Goal: Transaction & Acquisition: Purchase product/service

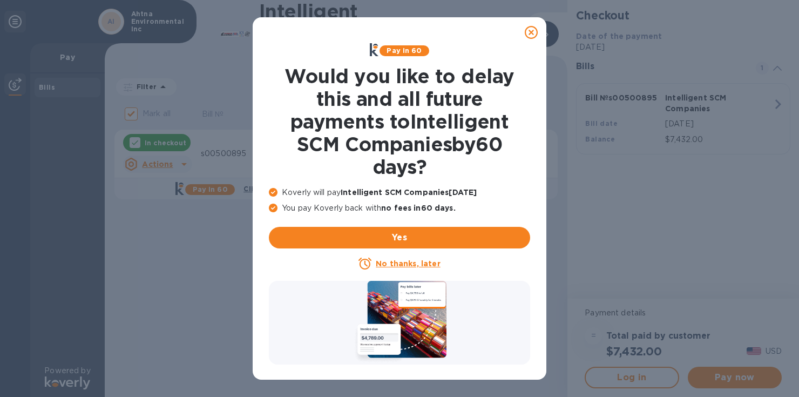
click at [533, 31] on icon at bounding box center [531, 32] width 13 height 13
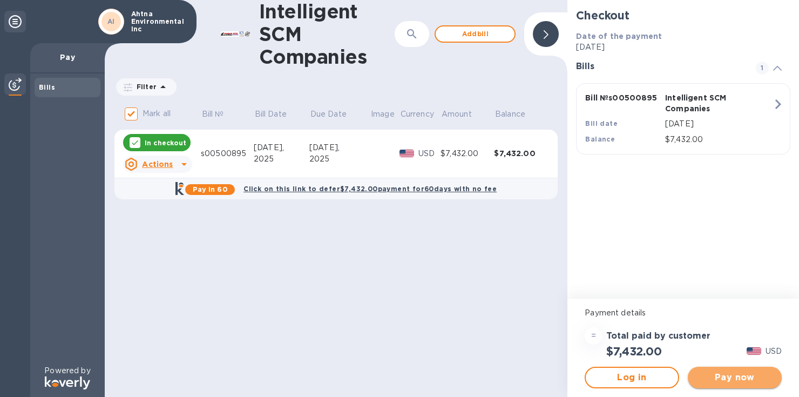
click at [727, 373] on span "Pay now" at bounding box center [734, 377] width 77 height 13
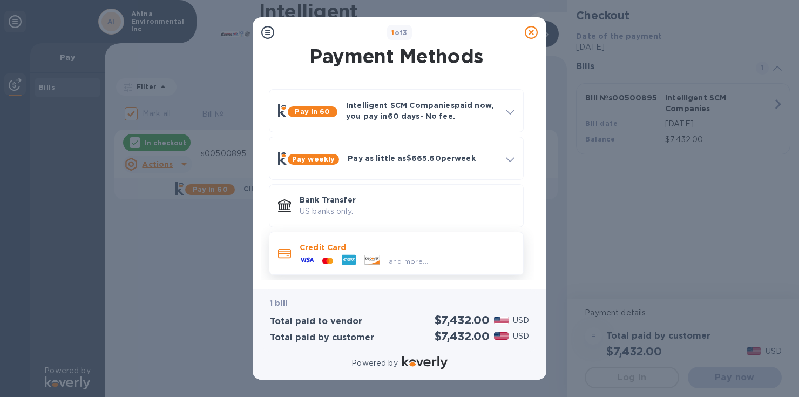
scroll to position [8, 0]
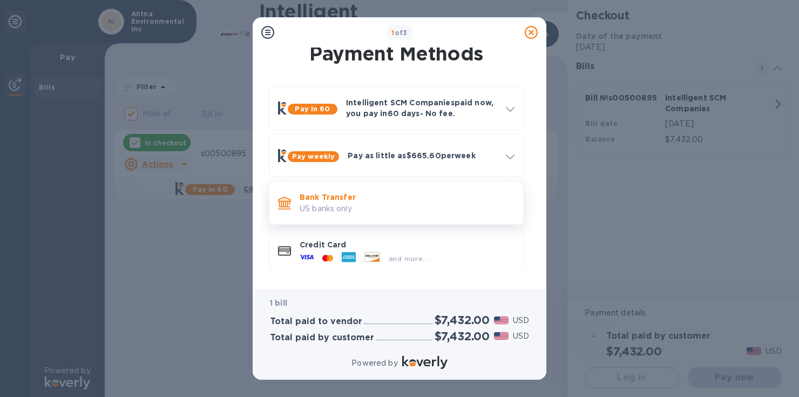
click at [342, 201] on p "Bank Transfer" at bounding box center [407, 197] width 215 height 11
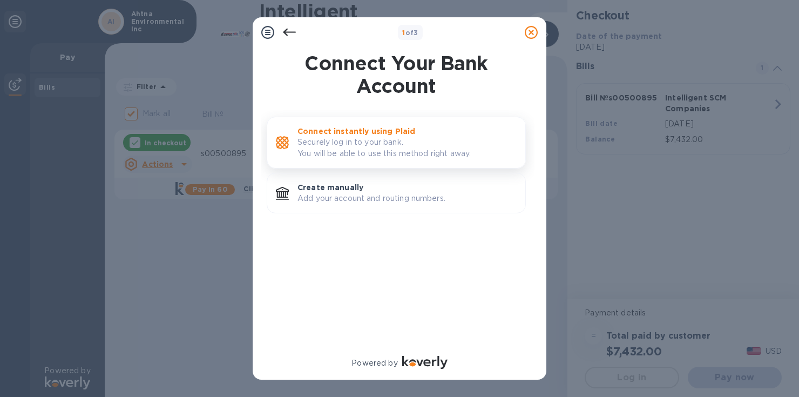
click at [352, 140] on p "Securely log in to your bank. You will be able to use this method right away." at bounding box center [406, 148] width 219 height 23
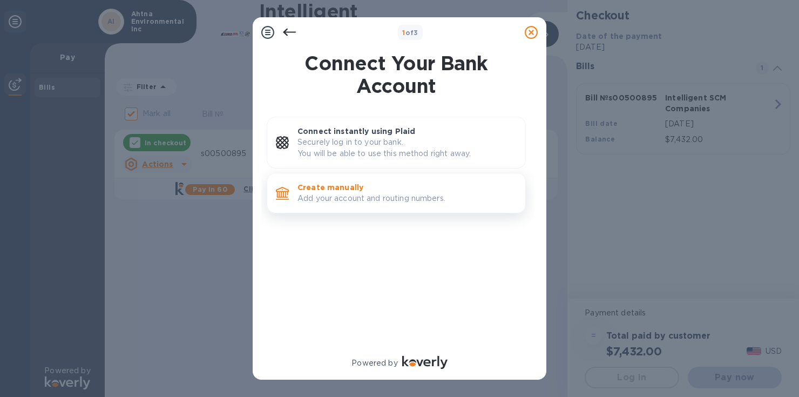
click at [343, 194] on p "Add your account and routing numbers." at bounding box center [406, 198] width 219 height 11
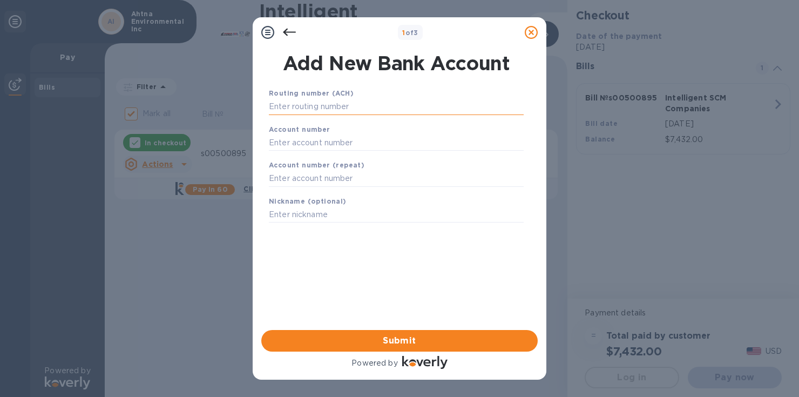
click at [309, 106] on input "text" at bounding box center [396, 107] width 255 height 16
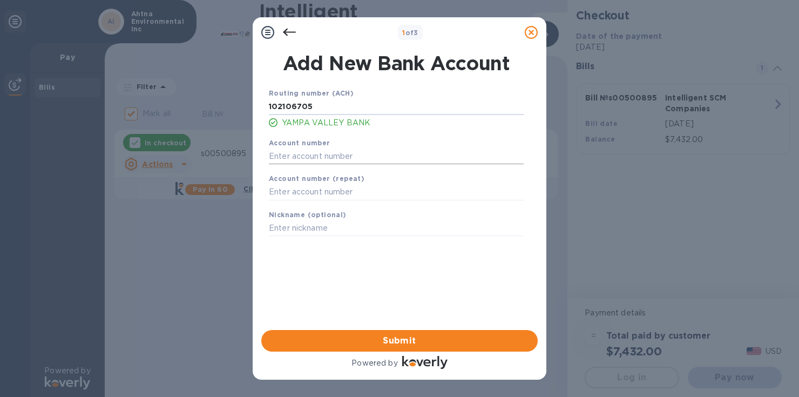
type input "102106705"
click at [313, 155] on input "text" at bounding box center [396, 156] width 255 height 16
type input "649910"
click at [325, 196] on input "text" at bounding box center [396, 192] width 255 height 16
type input "649910"
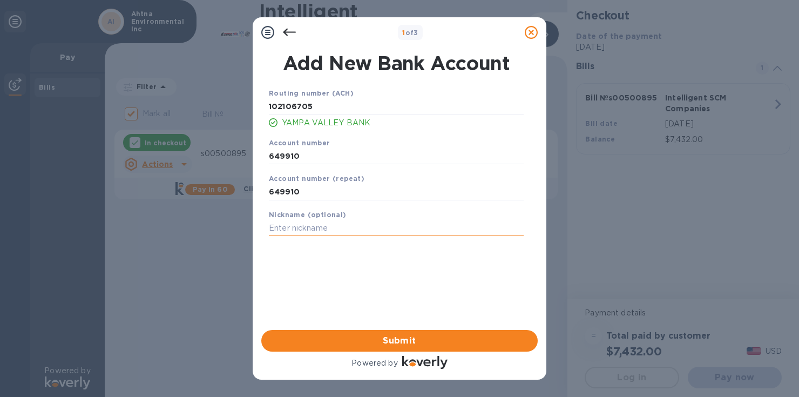
click at [314, 227] on input "text" at bounding box center [396, 228] width 255 height 16
type input "[PERSON_NAME] yampa"
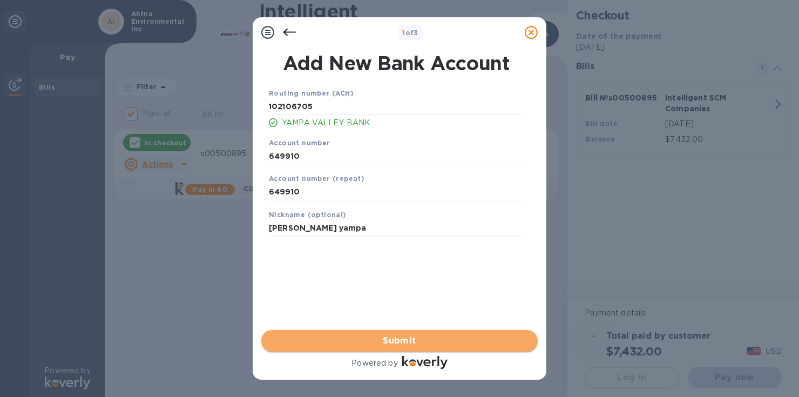
click at [389, 339] on span "Submit" at bounding box center [399, 340] width 259 height 13
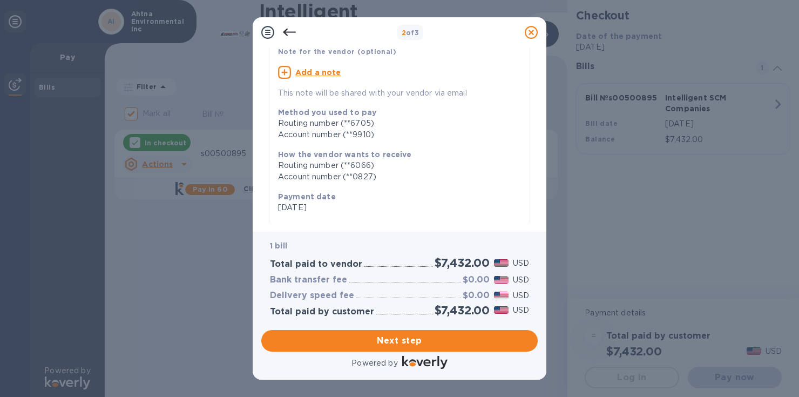
scroll to position [90, 0]
click at [316, 71] on u "Add a note" at bounding box center [318, 71] width 46 height 9
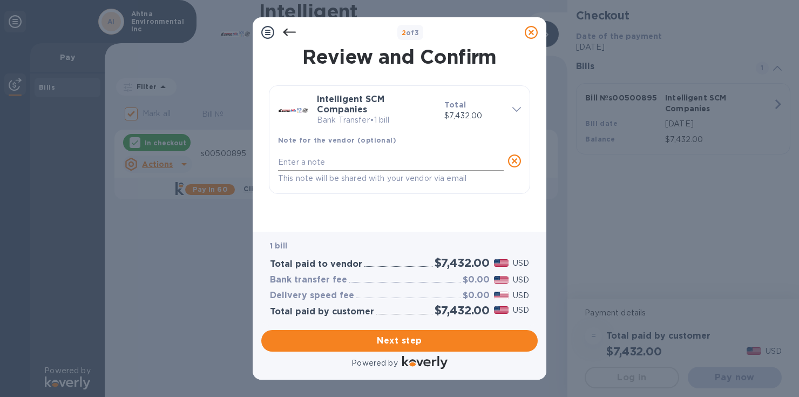
scroll to position [0, 0]
click at [308, 158] on textarea at bounding box center [391, 162] width 226 height 9
type textarea "second attempt"
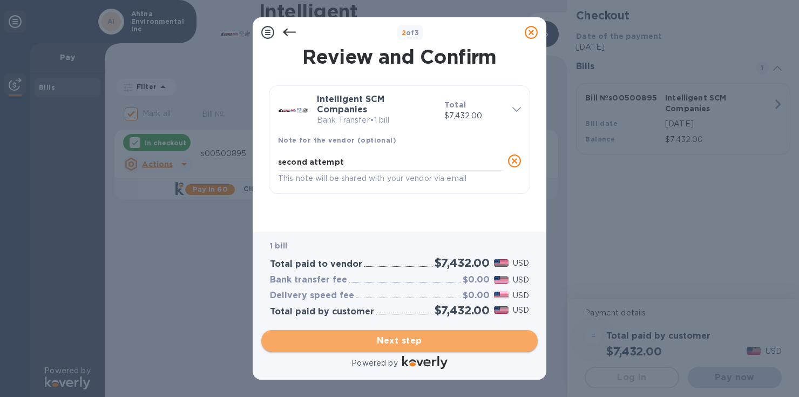
click at [404, 340] on span "Next step" at bounding box center [399, 340] width 259 height 13
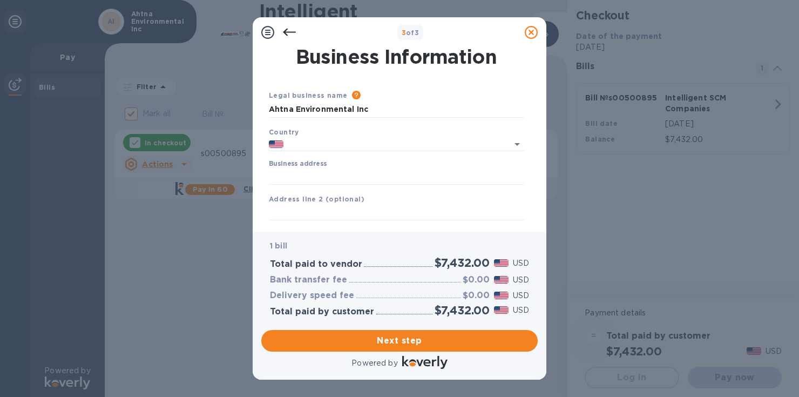
type input "[GEOGRAPHIC_DATA]"
click at [329, 144] on input "[GEOGRAPHIC_DATA]" at bounding box center [388, 144] width 210 height 13
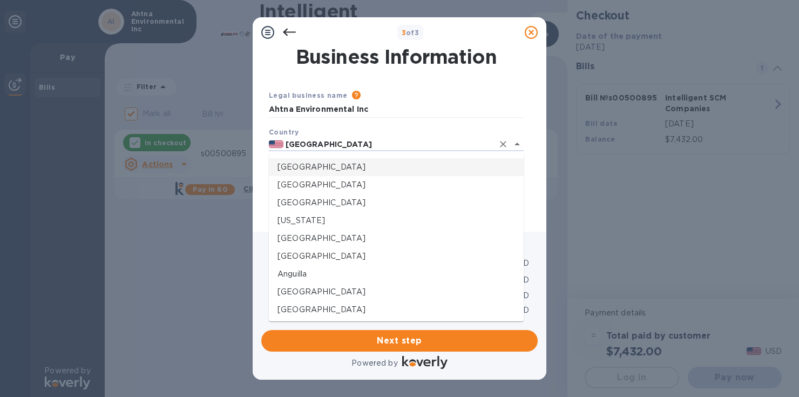
click at [316, 169] on p "[GEOGRAPHIC_DATA]" at bounding box center [395, 166] width 237 height 11
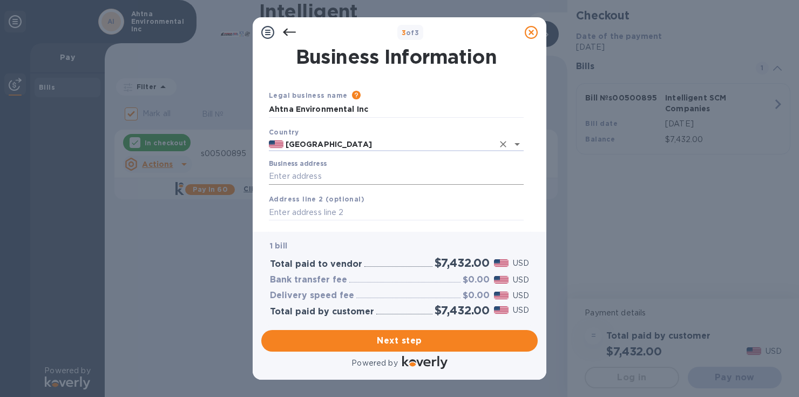
click at [310, 174] on input "Business address" at bounding box center [396, 176] width 255 height 16
type input "[STREET_ADDRESS]"
type input "suite 100"
type input "anchorage"
type input "ak"
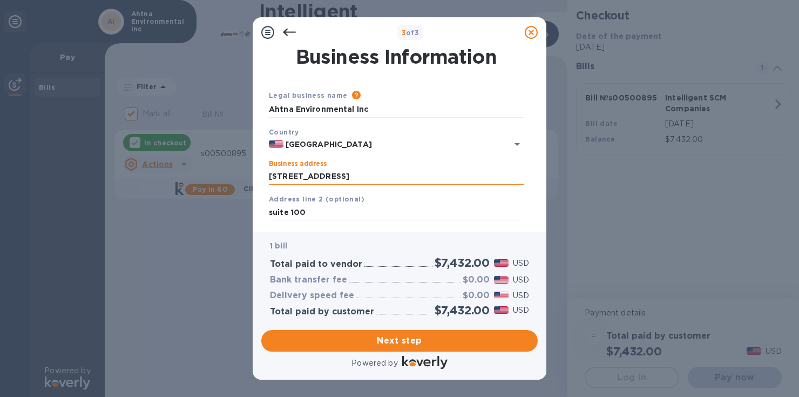
type input "99503"
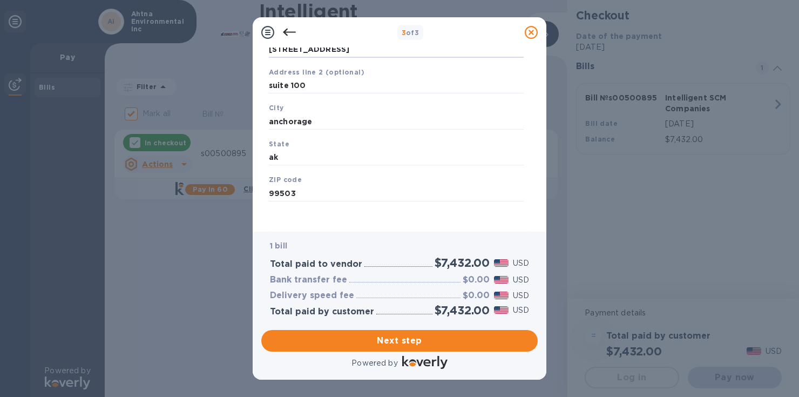
scroll to position [132, 0]
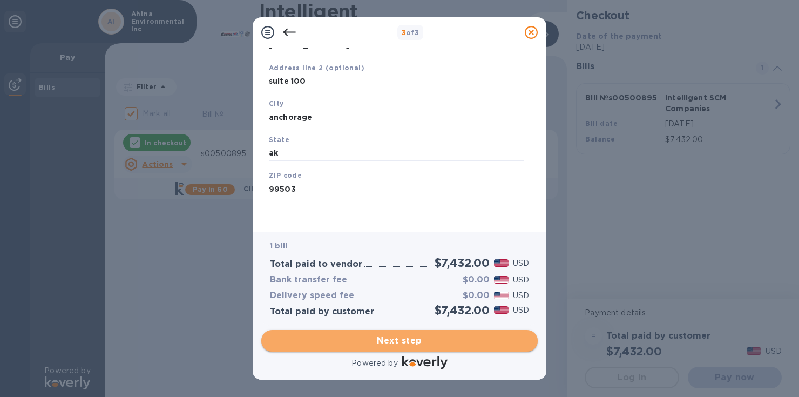
click at [418, 342] on span "Next step" at bounding box center [399, 340] width 259 height 13
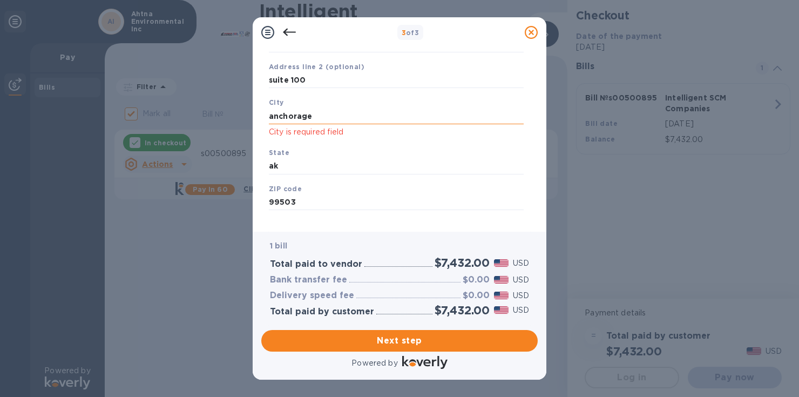
click at [314, 117] on input "anchorage" at bounding box center [396, 116] width 255 height 16
drag, startPoint x: 330, startPoint y: 117, endPoint x: 263, endPoint y: 114, distance: 67.0
click at [263, 114] on div "Business Information Legal business name Please provide the legal name that app…" at bounding box center [399, 134] width 276 height 175
type input "Anchorage"
click at [291, 167] on input "ak" at bounding box center [396, 166] width 255 height 16
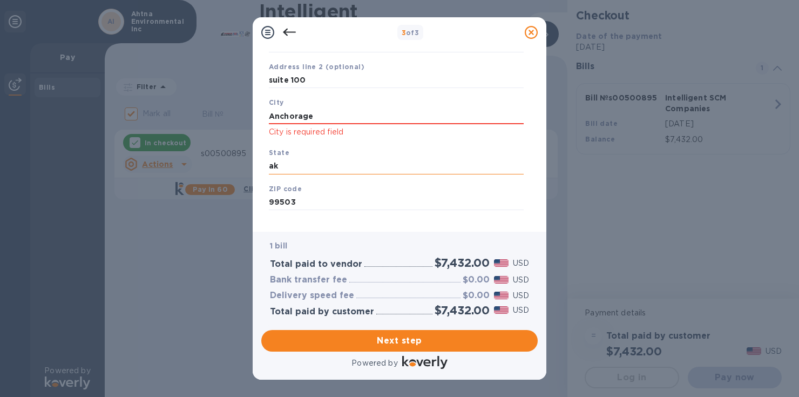
drag, startPoint x: 289, startPoint y: 167, endPoint x: 269, endPoint y: 165, distance: 20.7
click at [269, 165] on input "ak" at bounding box center [396, 166] width 255 height 16
type input "AK"
click at [404, 222] on div "Save" at bounding box center [395, 218] width 263 height 9
click at [396, 203] on input "99503" at bounding box center [396, 202] width 255 height 16
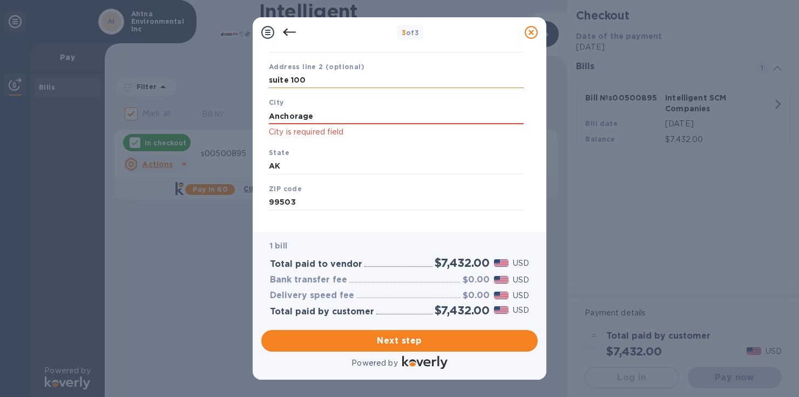
click at [371, 81] on input "suite 100" at bounding box center [396, 80] width 255 height 16
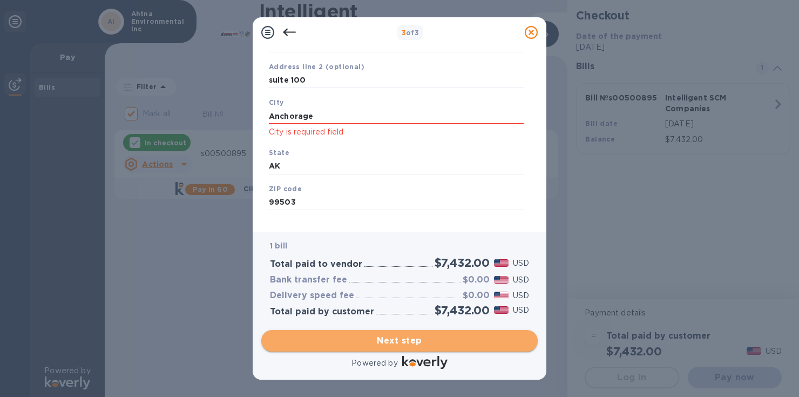
click at [406, 336] on span "Next step" at bounding box center [399, 340] width 259 height 13
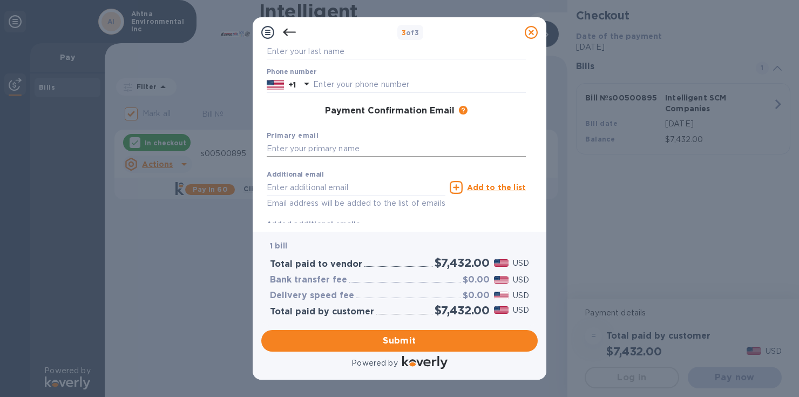
scroll to position [114, 0]
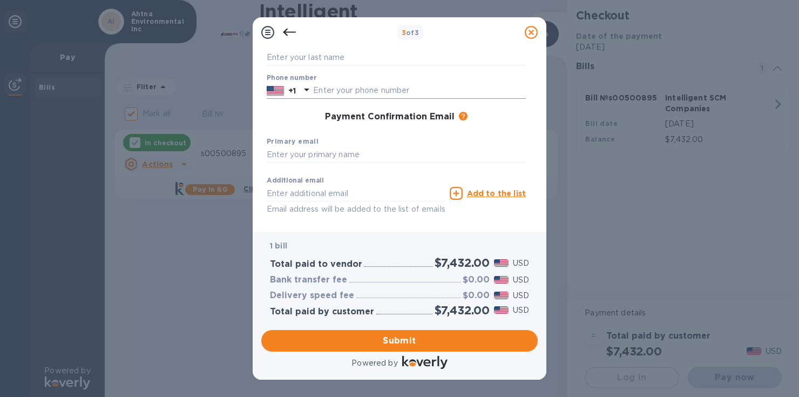
click at [339, 87] on input "text" at bounding box center [419, 91] width 213 height 16
type input "9076872525"
click at [303, 151] on input "text" at bounding box center [396, 155] width 259 height 16
type input "[EMAIL_ADDRESS][DOMAIN_NAME]"
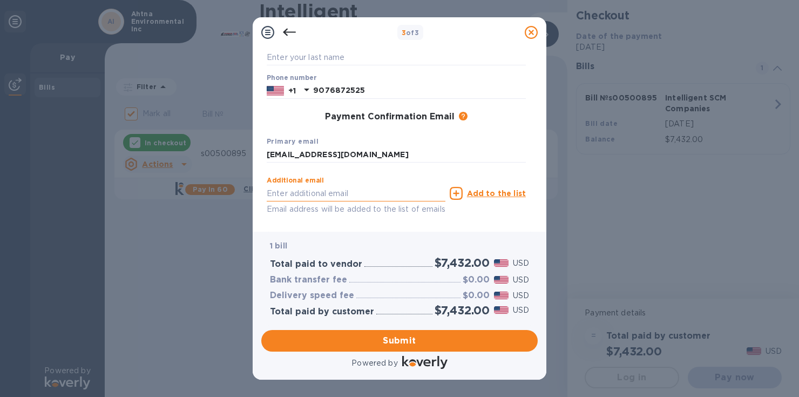
click at [278, 195] on input "text" at bounding box center [356, 193] width 179 height 16
type input "[EMAIL_ADDRESS][DOMAIN_NAME]"
click at [515, 223] on div "Additional email [EMAIL_ADDRESS][DOMAIN_NAME] Email address will be added to th…" at bounding box center [396, 203] width 259 height 64
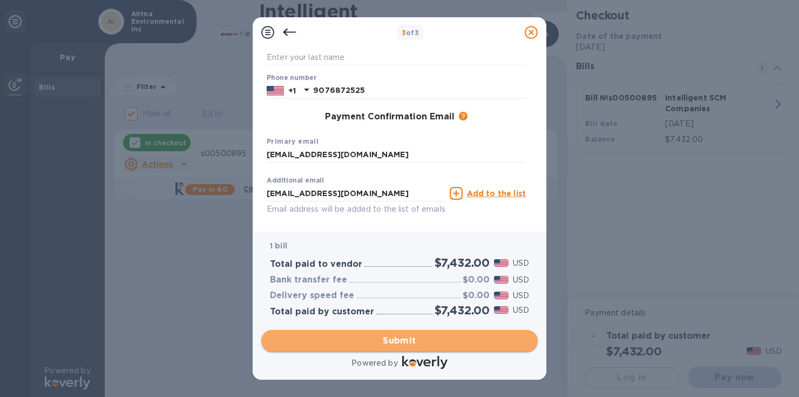
click at [401, 337] on span "Submit" at bounding box center [399, 340] width 259 height 13
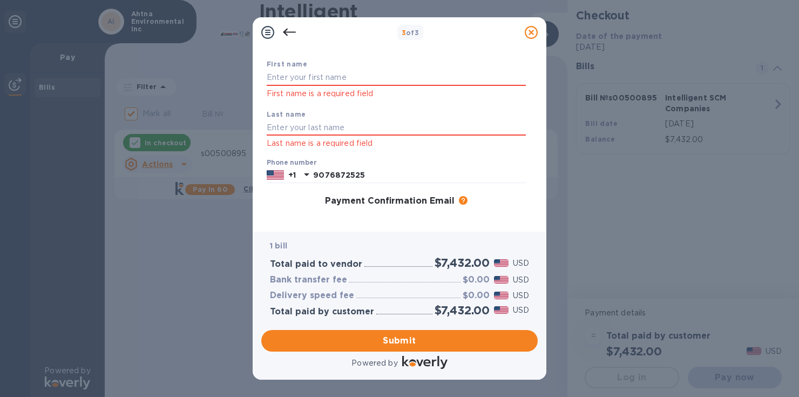
scroll to position [57, 0]
click at [307, 130] on input "text" at bounding box center [396, 129] width 259 height 16
click at [315, 80] on input "text" at bounding box center [396, 79] width 259 height 16
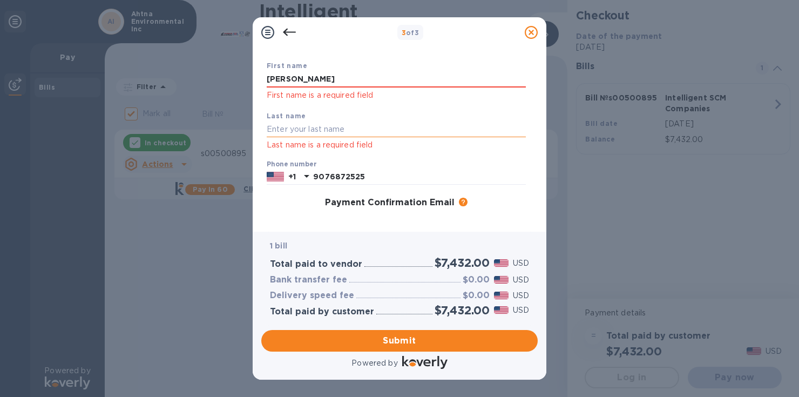
type input "[PERSON_NAME]"
click at [278, 131] on input "text" at bounding box center [396, 129] width 259 height 16
type input "[PERSON_NAME]"
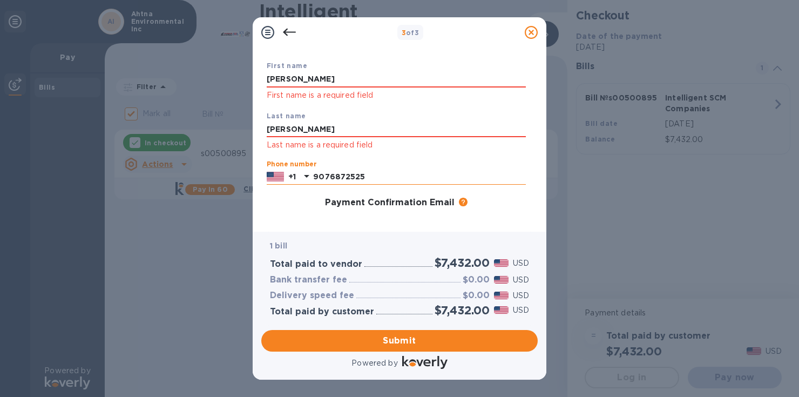
click at [488, 173] on input "9076872525" at bounding box center [419, 177] width 213 height 16
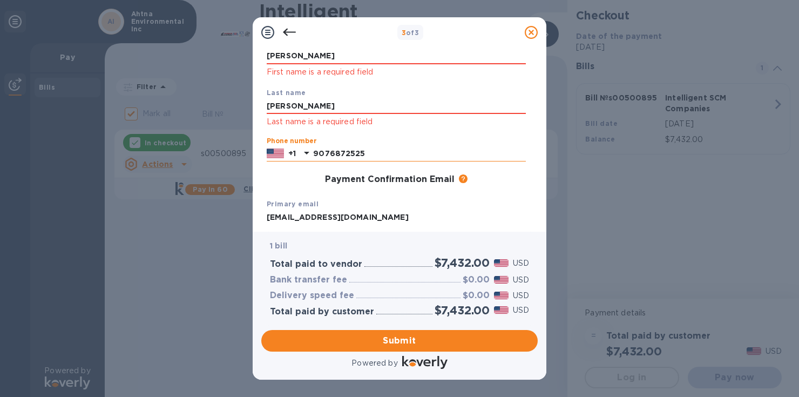
scroll to position [111, 0]
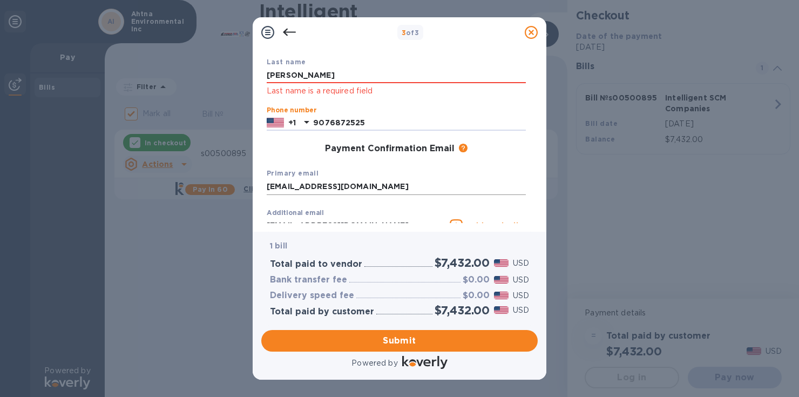
click at [313, 188] on input "[EMAIL_ADDRESS][DOMAIN_NAME]" at bounding box center [396, 187] width 259 height 16
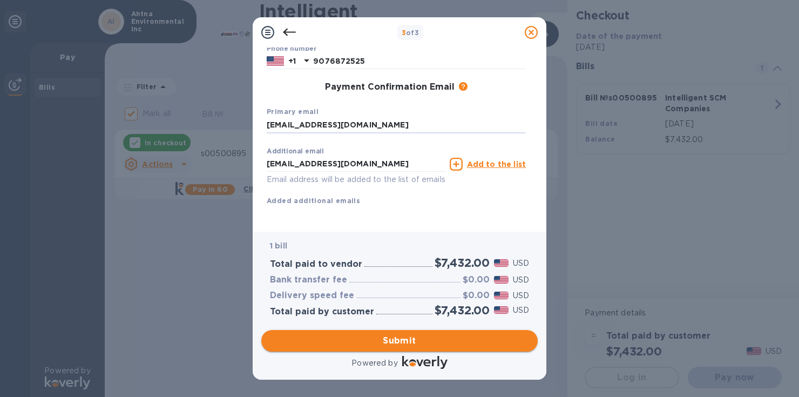
scroll to position [186, 0]
click at [395, 343] on span "Submit" at bounding box center [399, 340] width 259 height 13
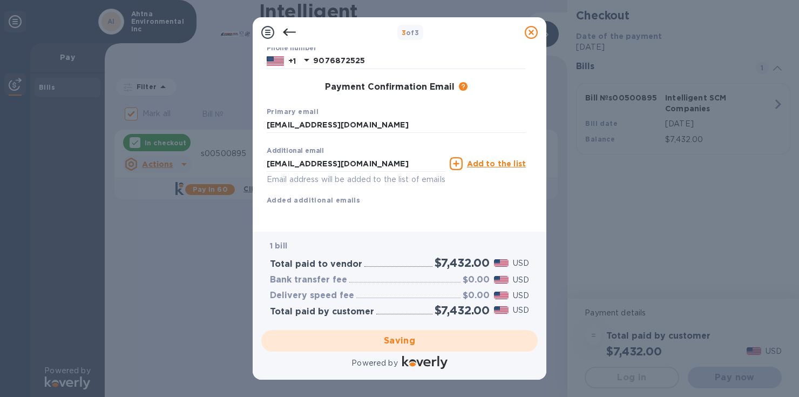
checkbox input "false"
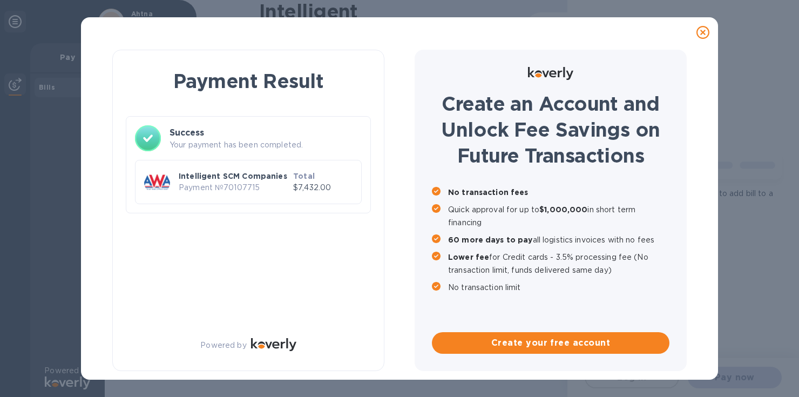
scroll to position [0, 0]
